Goal: Use online tool/utility: Use online tool/utility

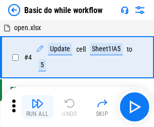
click at [37, 107] on img "button" at bounding box center [37, 104] width 12 height 12
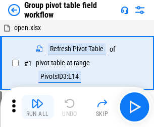
click at [37, 107] on img "button" at bounding box center [37, 104] width 12 height 12
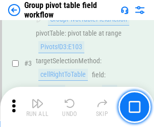
scroll to position [520, 0]
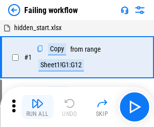
click at [37, 107] on img "button" at bounding box center [37, 104] width 12 height 12
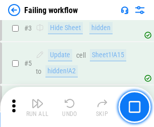
scroll to position [214, 0]
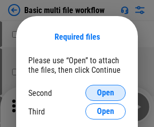
click at [105, 93] on span "Open" at bounding box center [105, 93] width 17 height 8
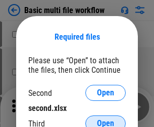
click at [105, 120] on span "Open" at bounding box center [105, 124] width 17 height 8
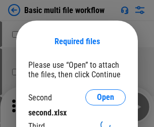
scroll to position [5, 0]
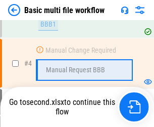
scroll to position [223, 0]
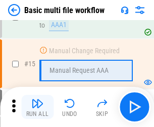
click at [37, 107] on img "button" at bounding box center [37, 104] width 12 height 12
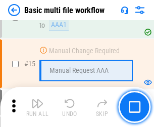
click at [37, 107] on img "button" at bounding box center [37, 104] width 12 height 12
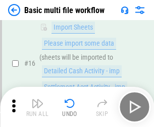
scroll to position [670, 0]
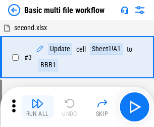
click at [37, 107] on img "button" at bounding box center [37, 104] width 12 height 12
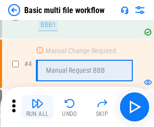
click at [37, 107] on img "button" at bounding box center [37, 104] width 12 height 12
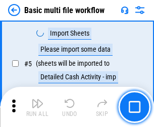
click at [37, 107] on img "button" at bounding box center [37, 104] width 12 height 12
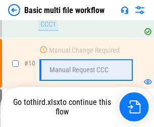
scroll to position [480, 0]
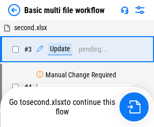
scroll to position [41, 0]
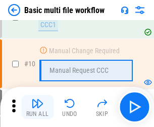
click at [37, 107] on img "button" at bounding box center [37, 104] width 12 height 12
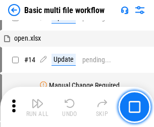
click at [37, 107] on img "button" at bounding box center [37, 104] width 12 height 12
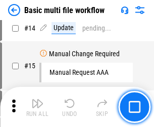
scroll to position [472, 0]
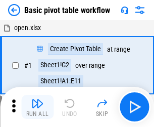
click at [37, 107] on img "button" at bounding box center [37, 104] width 12 height 12
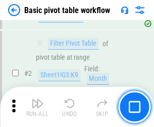
scroll to position [241, 0]
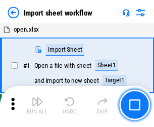
scroll to position [4, 0]
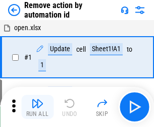
click at [37, 107] on img "button" at bounding box center [37, 104] width 12 height 12
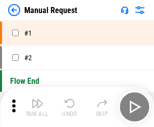
click at [37, 107] on img "button" at bounding box center [37, 104] width 12 height 12
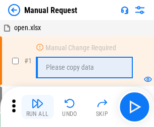
click at [37, 107] on img "button" at bounding box center [37, 104] width 12 height 12
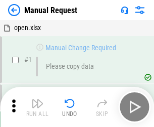
scroll to position [34, 0]
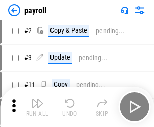
click at [37, 107] on img "button" at bounding box center [37, 104] width 12 height 12
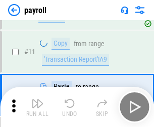
scroll to position [73, 0]
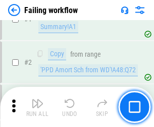
scroll to position [163, 0]
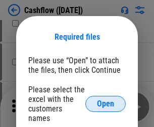
click at [105, 100] on span "Open" at bounding box center [105, 104] width 17 height 8
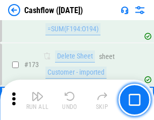
scroll to position [1066, 0]
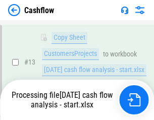
scroll to position [202, 0]
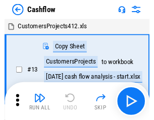
scroll to position [12, 0]
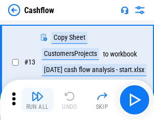
click at [37, 100] on img "button" at bounding box center [37, 96] width 12 height 12
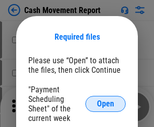
click at [105, 104] on span "Open" at bounding box center [105, 104] width 17 height 8
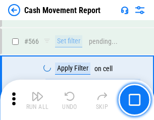
scroll to position [4617, 0]
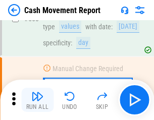
click at [37, 100] on img "button" at bounding box center [37, 96] width 12 height 12
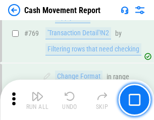
scroll to position [5598, 0]
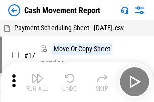
click at [37, 75] on img "button" at bounding box center [37, 79] width 12 height 12
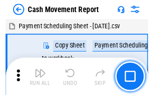
scroll to position [18, 0]
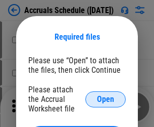
click at [105, 99] on span "Open" at bounding box center [105, 100] width 17 height 8
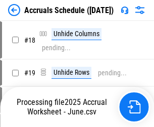
scroll to position [97, 0]
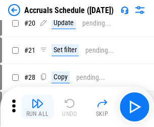
click at [37, 107] on img "button" at bounding box center [37, 104] width 12 height 12
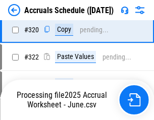
scroll to position [1874, 0]
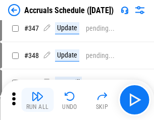
click at [37, 100] on img "button" at bounding box center [37, 96] width 12 height 12
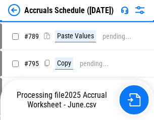
scroll to position [4232, 0]
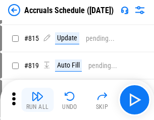
click at [37, 100] on img "button" at bounding box center [37, 96] width 12 height 12
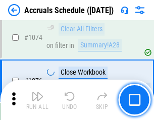
scroll to position [6033, 0]
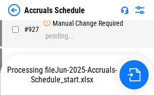
scroll to position [5325, 0]
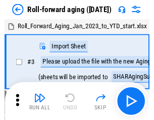
scroll to position [2, 0]
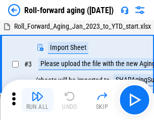
click at [37, 100] on img "button" at bounding box center [37, 96] width 12 height 12
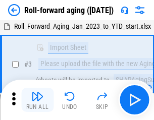
click at [37, 100] on img "button" at bounding box center [37, 96] width 12 height 12
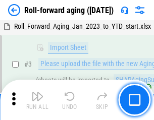
scroll to position [65, 0]
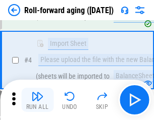
click at [37, 100] on img "button" at bounding box center [37, 96] width 12 height 12
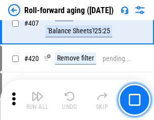
scroll to position [3493, 0]
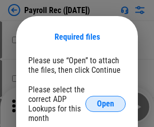
click at [105, 104] on span "Open" at bounding box center [105, 104] width 17 height 8
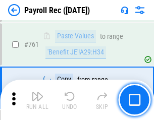
scroll to position [6200, 0]
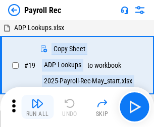
click at [37, 107] on img "button" at bounding box center [37, 104] width 12 height 12
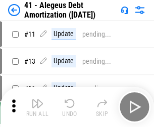
click at [37, 107] on img "button" at bounding box center [37, 104] width 12 height 12
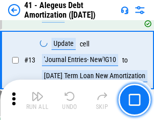
scroll to position [124, 0]
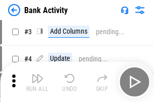
click at [37, 82] on img "button" at bounding box center [37, 79] width 12 height 12
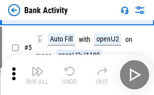
scroll to position [53, 0]
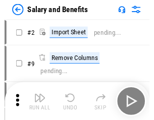
scroll to position [14, 0]
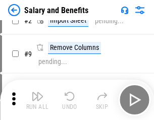
click at [37, 100] on img "button" at bounding box center [37, 96] width 12 height 12
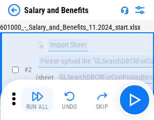
click at [37, 100] on img "button" at bounding box center [37, 96] width 12 height 12
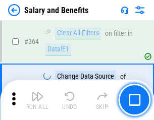
scroll to position [4744, 0]
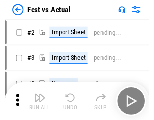
scroll to position [13, 0]
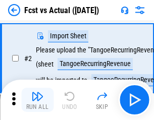
click at [37, 100] on img "button" at bounding box center [37, 96] width 12 height 12
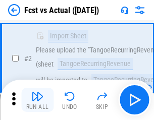
click at [37, 100] on img "button" at bounding box center [37, 96] width 12 height 12
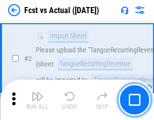
scroll to position [94, 0]
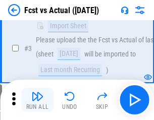
click at [37, 100] on img "button" at bounding box center [37, 96] width 12 height 12
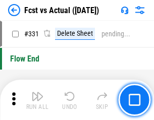
scroll to position [4822, 0]
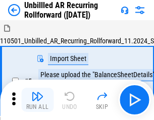
click at [37, 100] on img "button" at bounding box center [37, 96] width 12 height 12
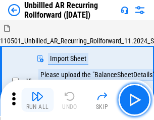
scroll to position [22, 0]
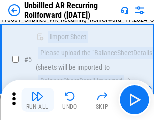
click at [37, 100] on img "button" at bounding box center [37, 96] width 12 height 12
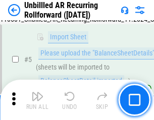
scroll to position [95, 0]
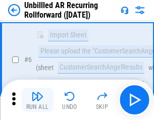
click at [37, 100] on img "button" at bounding box center [37, 96] width 12 height 12
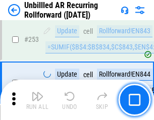
scroll to position [3422, 0]
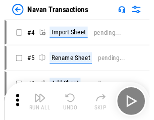
scroll to position [16, 0]
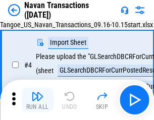
click at [37, 100] on img "button" at bounding box center [37, 96] width 12 height 12
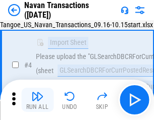
click at [37, 100] on img "button" at bounding box center [37, 96] width 12 height 12
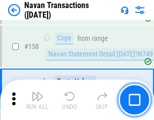
scroll to position [3266, 0]
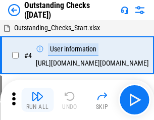
click at [37, 100] on img "button" at bounding box center [37, 96] width 12 height 12
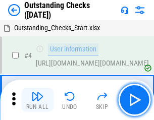
scroll to position [42, 0]
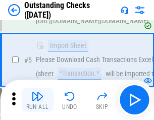
click at [37, 100] on img "button" at bounding box center [37, 96] width 12 height 12
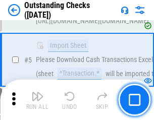
scroll to position [105, 0]
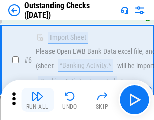
click at [37, 100] on img "button" at bounding box center [37, 96] width 12 height 12
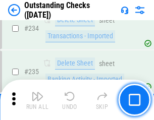
scroll to position [3059, 0]
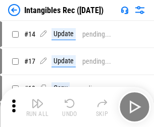
click at [37, 107] on img "button" at bounding box center [37, 104] width 12 height 12
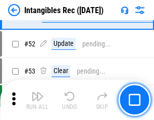
scroll to position [392, 0]
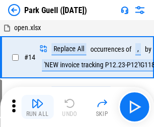
click at [37, 100] on img "button" at bounding box center [37, 104] width 12 height 12
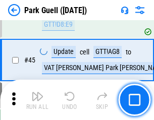
scroll to position [1260, 0]
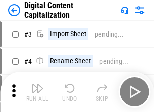
click at [37, 85] on img "button" at bounding box center [37, 89] width 12 height 12
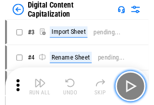
scroll to position [29, 0]
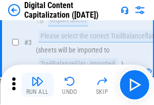
click at [37, 85] on img "button" at bounding box center [37, 81] width 12 height 12
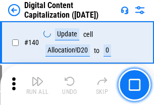
scroll to position [1068, 0]
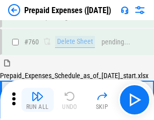
click at [37, 100] on img "button" at bounding box center [37, 96] width 12 height 12
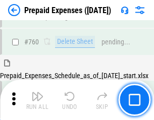
scroll to position [2792, 0]
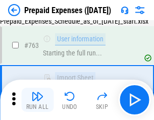
click at [37, 100] on img "button" at bounding box center [37, 96] width 12 height 12
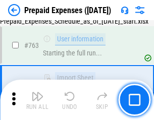
scroll to position [2851, 0]
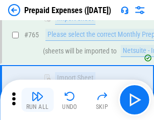
click at [37, 100] on img "button" at bounding box center [37, 96] width 12 height 12
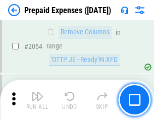
scroll to position [10530, 0]
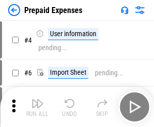
click at [37, 107] on img "button" at bounding box center [37, 104] width 12 height 12
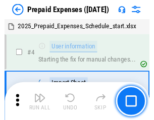
scroll to position [44, 0]
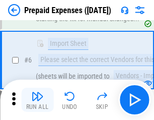
click at [37, 100] on img "button" at bounding box center [37, 96] width 12 height 12
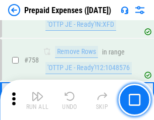
scroll to position [3589, 0]
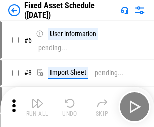
click at [37, 107] on img "button" at bounding box center [37, 104] width 12 height 12
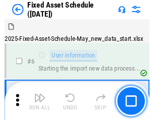
scroll to position [54, 0]
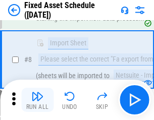
click at [37, 100] on img "button" at bounding box center [37, 96] width 12 height 12
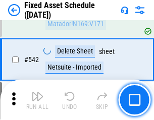
scroll to position [3591, 0]
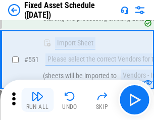
click at [37, 100] on img "button" at bounding box center [37, 96] width 12 height 12
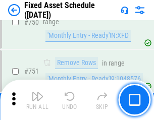
scroll to position [4911, 0]
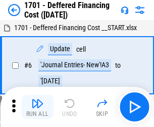
click at [37, 107] on img "button" at bounding box center [37, 104] width 12 height 12
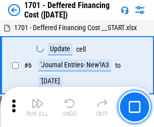
scroll to position [121, 0]
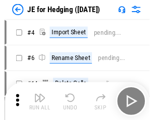
scroll to position [2, 0]
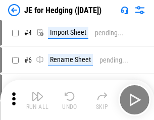
click at [37, 100] on img "button" at bounding box center [37, 96] width 12 height 12
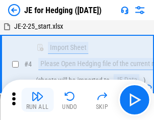
click at [37, 100] on img "button" at bounding box center [37, 96] width 12 height 12
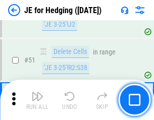
scroll to position [652, 0]
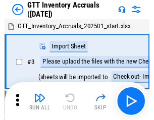
scroll to position [2, 0]
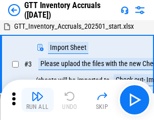
click at [37, 100] on img "button" at bounding box center [37, 96] width 12 height 12
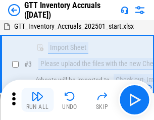
click at [37, 100] on img "button" at bounding box center [37, 96] width 12 height 12
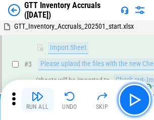
scroll to position [65, 0]
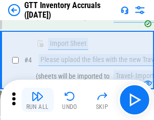
click at [37, 100] on img "button" at bounding box center [37, 96] width 12 height 12
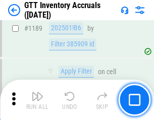
scroll to position [8226, 0]
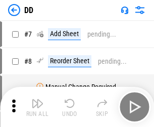
click at [37, 107] on img "button" at bounding box center [37, 104] width 12 height 12
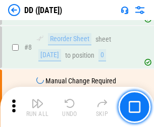
scroll to position [97, 0]
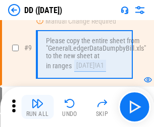
click at [37, 107] on img "button" at bounding box center [37, 104] width 12 height 12
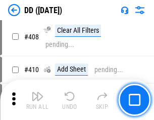
scroll to position [4507, 0]
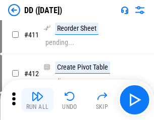
click at [37, 100] on img "button" at bounding box center [37, 96] width 12 height 12
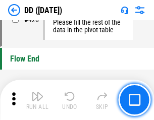
scroll to position [4821, 0]
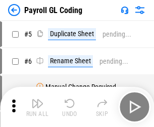
click at [37, 107] on img "button" at bounding box center [37, 104] width 12 height 12
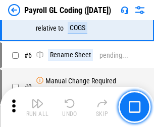
scroll to position [121, 0]
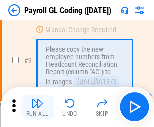
click at [37, 107] on img "button" at bounding box center [37, 104] width 12 height 12
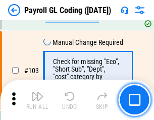
scroll to position [2363, 0]
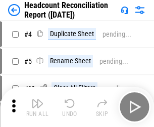
click at [37, 107] on img "button" at bounding box center [37, 104] width 12 height 12
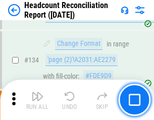
scroll to position [1211, 0]
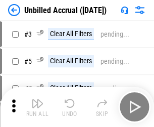
click at [37, 107] on img "button" at bounding box center [37, 104] width 12 height 12
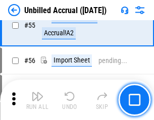
scroll to position [1052, 0]
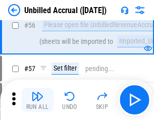
click at [37, 100] on img "button" at bounding box center [37, 96] width 12 height 12
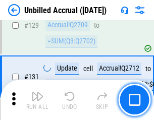
scroll to position [3001, 0]
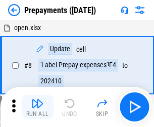
click at [37, 107] on img "button" at bounding box center [37, 104] width 12 height 12
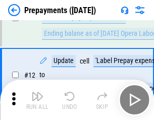
scroll to position [63, 0]
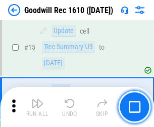
scroll to position [172, 0]
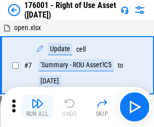
click at [37, 107] on img "button" at bounding box center [37, 104] width 12 height 12
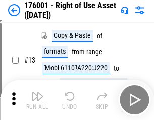
scroll to position [65, 0]
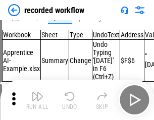
click at [37, 100] on img "button" at bounding box center [37, 96] width 12 height 12
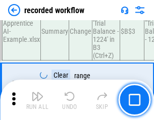
scroll to position [3149, 0]
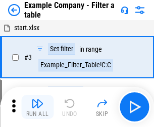
click at [37, 107] on img "button" at bounding box center [37, 104] width 12 height 12
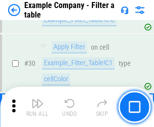
scroll to position [922, 0]
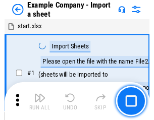
scroll to position [16, 0]
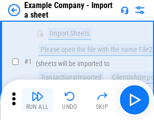
click at [37, 100] on img "button" at bounding box center [37, 96] width 12 height 12
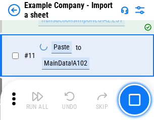
scroll to position [223, 0]
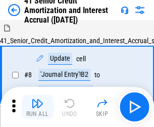
click at [37, 100] on img "button" at bounding box center [37, 104] width 12 height 12
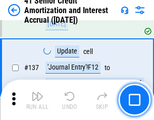
scroll to position [925, 0]
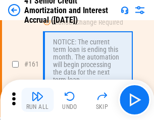
click at [37, 100] on img "button" at bounding box center [37, 96] width 12 height 12
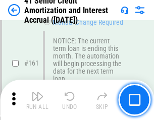
scroll to position [1077, 0]
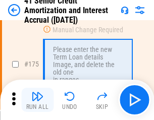
click at [37, 100] on img "button" at bounding box center [37, 96] width 12 height 12
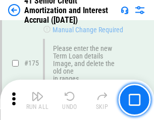
scroll to position [1180, 0]
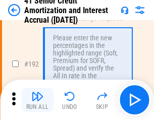
click at [37, 100] on img "button" at bounding box center [37, 96] width 12 height 12
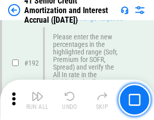
scroll to position [1285, 0]
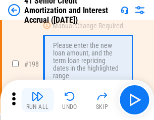
click at [37, 100] on img "button" at bounding box center [37, 96] width 12 height 12
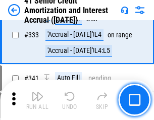
scroll to position [2573, 0]
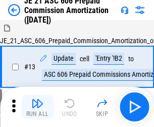
click at [37, 100] on img "button" at bounding box center [37, 104] width 12 height 12
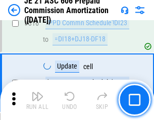
scroll to position [1881, 0]
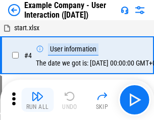
click at [37, 100] on img "button" at bounding box center [37, 96] width 12 height 12
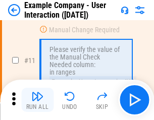
click at [37, 100] on img "button" at bounding box center [37, 96] width 12 height 12
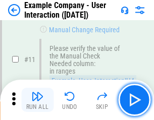
scroll to position [218, 0]
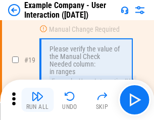
click at [37, 100] on img "button" at bounding box center [37, 96] width 12 height 12
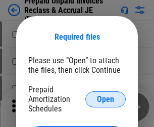
click at [105, 99] on span "Open" at bounding box center [105, 100] width 17 height 8
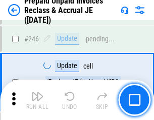
scroll to position [1360, 0]
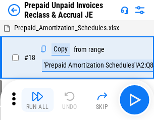
click at [37, 100] on img "button" at bounding box center [37, 96] width 12 height 12
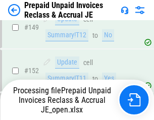
scroll to position [1309, 0]
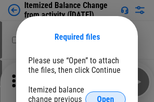
click at [105, 96] on span "Open" at bounding box center [105, 100] width 17 height 8
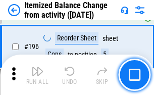
scroll to position [1939, 0]
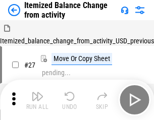
scroll to position [16, 0]
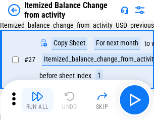
click at [37, 100] on img "button" at bounding box center [37, 96] width 12 height 12
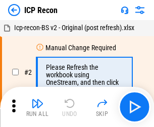
scroll to position [5, 0]
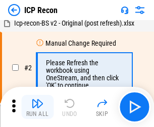
click at [37, 107] on img "button" at bounding box center [37, 104] width 12 height 12
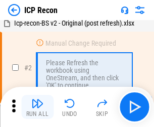
click at [37, 107] on img "button" at bounding box center [37, 104] width 12 height 12
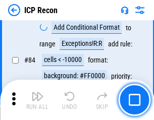
scroll to position [987, 0]
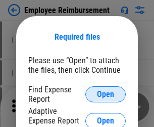
click at [105, 95] on span "Open" at bounding box center [105, 95] width 17 height 8
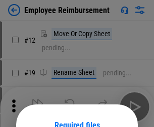
scroll to position [89, 0]
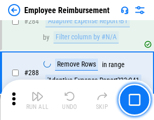
scroll to position [2738, 0]
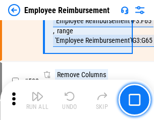
click at [37, 100] on img "button" at bounding box center [37, 96] width 12 height 12
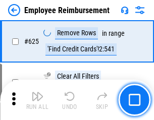
scroll to position [6031, 0]
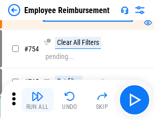
click at [37, 100] on img "button" at bounding box center [37, 96] width 12 height 12
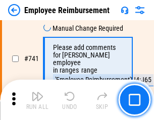
scroll to position [7067, 0]
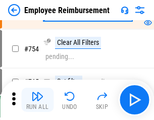
click at [37, 100] on img "button" at bounding box center [37, 96] width 12 height 12
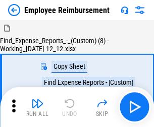
scroll to position [34, 0]
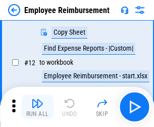
click at [37, 107] on img "button" at bounding box center [37, 104] width 12 height 12
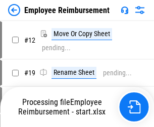
scroll to position [34, 0]
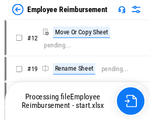
scroll to position [34, 0]
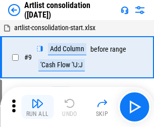
click at [37, 107] on img "button" at bounding box center [37, 104] width 12 height 12
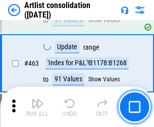
scroll to position [4411, 0]
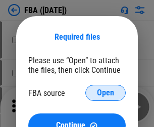
click at [105, 93] on span "Open" at bounding box center [105, 93] width 17 height 8
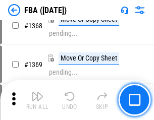
scroll to position [10818, 0]
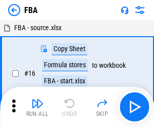
scroll to position [10, 0]
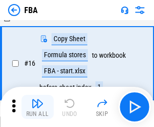
click at [37, 107] on img "button" at bounding box center [37, 104] width 12 height 12
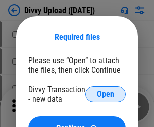
click at [105, 95] on span "Open" at bounding box center [105, 95] width 17 height 8
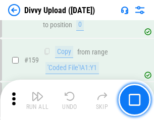
scroll to position [1043, 0]
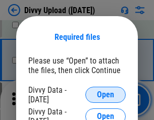
click at [105, 95] on span "Open" at bounding box center [105, 95] width 17 height 8
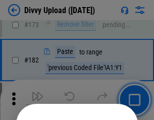
scroll to position [1131, 0]
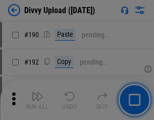
scroll to position [1271, 0]
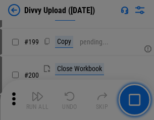
scroll to position [1465, 0]
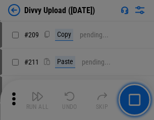
scroll to position [1711, 0]
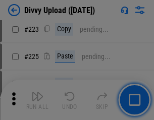
scroll to position [2010, 0]
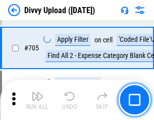
scroll to position [6891, 0]
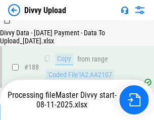
scroll to position [1186, 0]
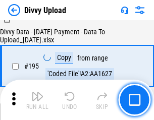
scroll to position [1408, 0]
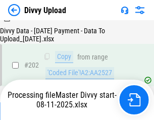
scroll to position [1630, 0]
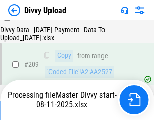
scroll to position [1852, 0]
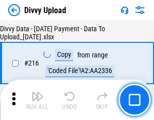
scroll to position [2074, 0]
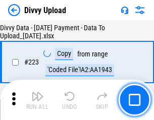
scroll to position [2296, 0]
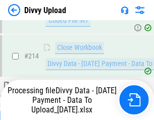
scroll to position [2016, 0]
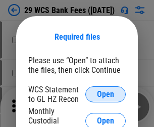
click at [105, 95] on span "Open" at bounding box center [105, 95] width 17 height 8
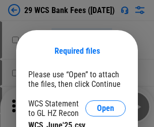
scroll to position [14, 0]
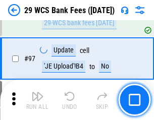
scroll to position [982, 0]
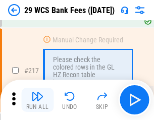
click at [37, 100] on img "button" at bounding box center [37, 96] width 12 height 12
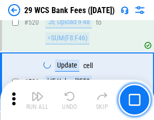
scroll to position [5199, 0]
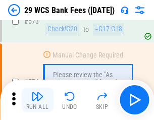
click at [37, 100] on img "button" at bounding box center [37, 96] width 12 height 12
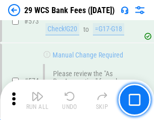
scroll to position [5578, 0]
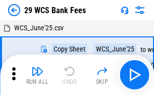
scroll to position [18, 0]
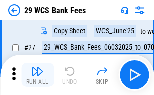
click at [37, 75] on img "button" at bounding box center [37, 71] width 12 height 12
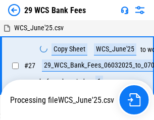
scroll to position [6, 0]
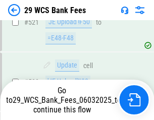
scroll to position [5508, 0]
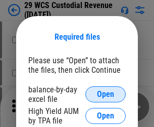
click at [105, 95] on span "Open" at bounding box center [105, 95] width 17 height 8
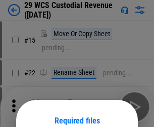
scroll to position [84, 0]
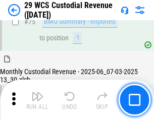
scroll to position [1052, 0]
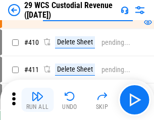
click at [37, 100] on img "button" at bounding box center [37, 96] width 12 height 12
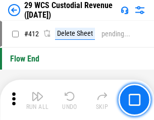
scroll to position [4811, 0]
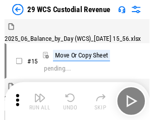
scroll to position [24, 0]
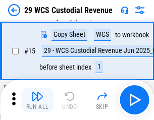
click at [37, 100] on img "button" at bounding box center [37, 96] width 12 height 12
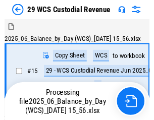
scroll to position [19, 0]
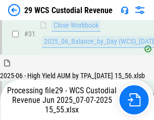
scroll to position [517, 0]
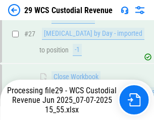
scroll to position [517, 0]
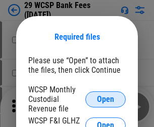
click at [105, 99] on span "Open" at bounding box center [105, 100] width 17 height 8
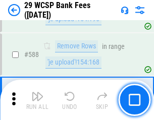
scroll to position [3965, 0]
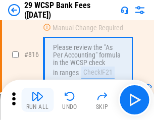
click at [37, 100] on img "button" at bounding box center [37, 96] width 12 height 12
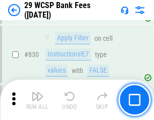
scroll to position [6391, 0]
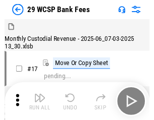
scroll to position [24, 0]
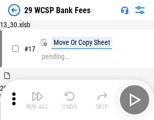
click at [37, 100] on img "button" at bounding box center [37, 96] width 12 height 12
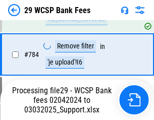
scroll to position [6056, 0]
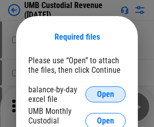
click at [105, 95] on span "Open" at bounding box center [105, 95] width 17 height 8
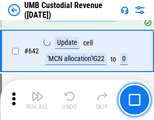
scroll to position [5217, 0]
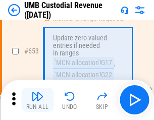
click at [37, 100] on img "button" at bounding box center [37, 96] width 12 height 12
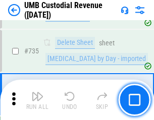
scroll to position [6160, 0]
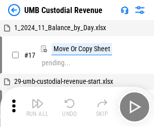
click at [37, 107] on img "button" at bounding box center [37, 104] width 12 height 12
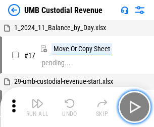
scroll to position [8, 0]
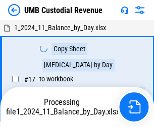
scroll to position [8, 0]
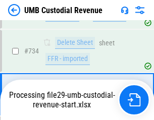
scroll to position [6093, 0]
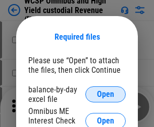
click at [105, 95] on span "Open" at bounding box center [105, 95] width 17 height 8
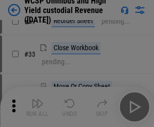
scroll to position [230, 0]
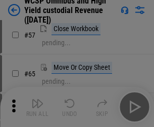
scroll to position [439, 0]
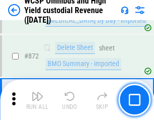
scroll to position [8526, 0]
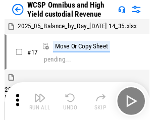
scroll to position [6, 0]
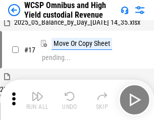
click at [37, 100] on img "button" at bounding box center [37, 96] width 12 height 12
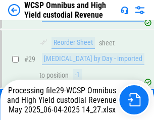
scroll to position [210, 0]
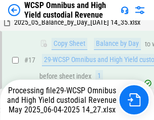
scroll to position [210, 0]
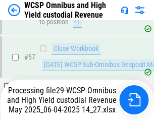
scroll to position [982, 0]
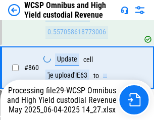
scroll to position [8502, 0]
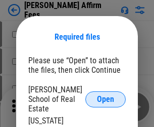
click at [105, 96] on span "Open" at bounding box center [105, 100] width 17 height 8
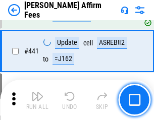
scroll to position [2317, 0]
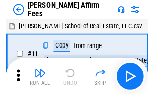
scroll to position [10, 0]
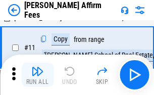
click at [37, 75] on img "button" at bounding box center [37, 71] width 12 height 12
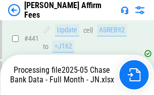
scroll to position [2657, 0]
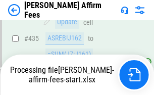
scroll to position [2642, 0]
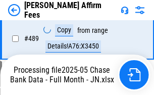
scroll to position [2752, 0]
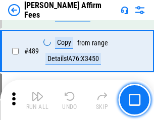
scroll to position [2629, 0]
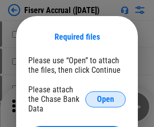
click at [105, 96] on span "Open" at bounding box center [105, 100] width 17 height 8
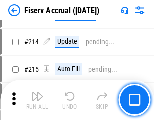
scroll to position [2601, 0]
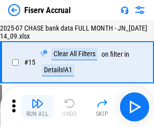
click at [37, 107] on img "button" at bounding box center [37, 104] width 12 height 12
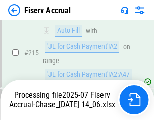
scroll to position [3120, 0]
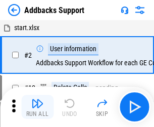
click at [37, 100] on img "button" at bounding box center [37, 104] width 12 height 12
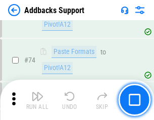
scroll to position [733, 0]
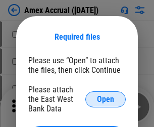
click at [105, 99] on span "Open" at bounding box center [105, 100] width 17 height 8
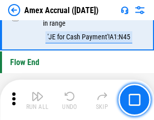
scroll to position [3137, 0]
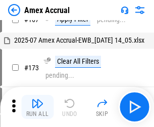
click at [37, 107] on img "button" at bounding box center [37, 104] width 12 height 12
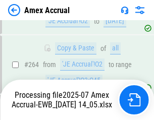
scroll to position [2818, 0]
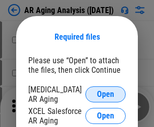
click at [105, 93] on span "Open" at bounding box center [105, 95] width 17 height 8
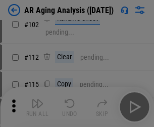
scroll to position [139, 0]
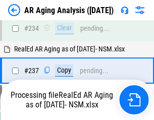
scroll to position [1561, 0]
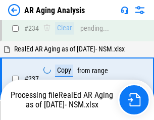
scroll to position [1592, 0]
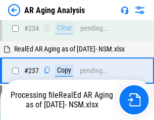
scroll to position [1550, 0]
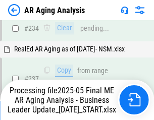
scroll to position [1550, 0]
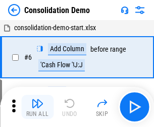
click at [37, 107] on img "button" at bounding box center [37, 104] width 12 height 12
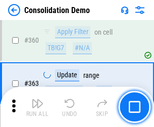
scroll to position [3376, 0]
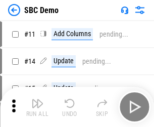
click at [37, 107] on img "button" at bounding box center [37, 104] width 12 height 12
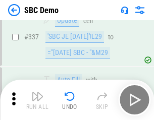
scroll to position [2650, 0]
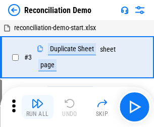
click at [37, 107] on img "button" at bounding box center [37, 104] width 12 height 12
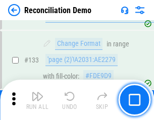
scroll to position [1196, 0]
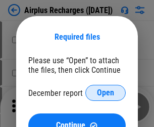
click at [105, 93] on span "Open" at bounding box center [105, 93] width 17 height 8
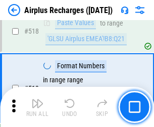
scroll to position [4335, 0]
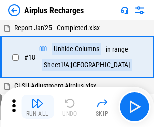
click at [37, 107] on img "button" at bounding box center [37, 104] width 12 height 12
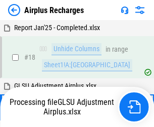
scroll to position [44, 0]
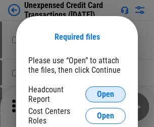
click at [105, 95] on span "Open" at bounding box center [105, 95] width 17 height 8
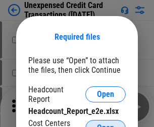
click at [105, 124] on span "Open" at bounding box center [105, 128] width 17 height 8
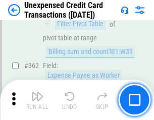
scroll to position [2591, 0]
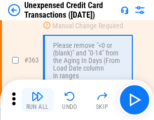
click at [37, 100] on img "button" at bounding box center [37, 96] width 12 height 12
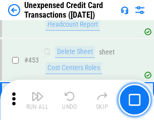
scroll to position [3436, 0]
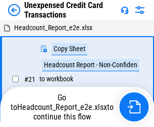
scroll to position [12, 0]
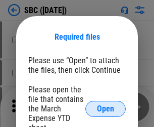
click at [105, 109] on span "Open" at bounding box center [105, 109] width 17 height 8
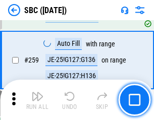
scroll to position [1968, 0]
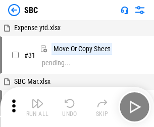
click at [37, 107] on img "button" at bounding box center [37, 104] width 12 height 12
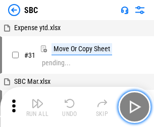
scroll to position [10, 0]
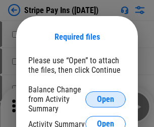
click at [105, 99] on span "Open" at bounding box center [105, 100] width 17 height 8
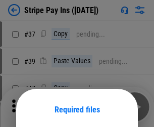
scroll to position [73, 0]
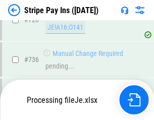
scroll to position [5304, 0]
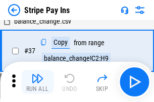
click at [37, 82] on img "button" at bounding box center [37, 79] width 12 height 12
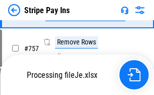
scroll to position [5282, 0]
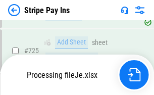
scroll to position [5282, 0]
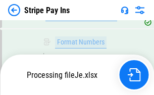
scroll to position [5282, 0]
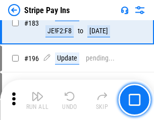
scroll to position [1364, 0]
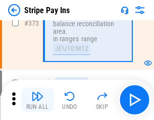
click at [37, 100] on img "button" at bounding box center [37, 96] width 12 height 12
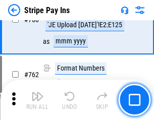
scroll to position [5270, 0]
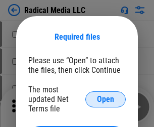
click at [105, 99] on span "Open" at bounding box center [105, 100] width 17 height 8
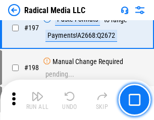
scroll to position [2330, 0]
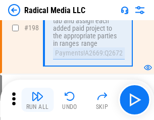
click at [37, 100] on img "button" at bounding box center [37, 96] width 12 height 12
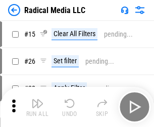
scroll to position [56, 0]
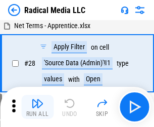
click at [37, 107] on img "button" at bounding box center [37, 104] width 12 height 12
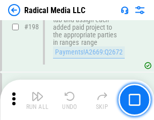
scroll to position [2526, 0]
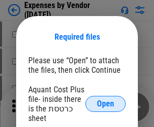
click at [105, 104] on span "Open" at bounding box center [105, 104] width 17 height 8
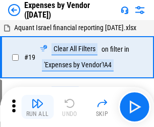
click at [37, 107] on img "button" at bounding box center [37, 104] width 12 height 12
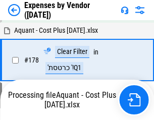
scroll to position [786, 0]
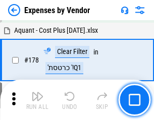
scroll to position [786, 0]
